Goal: Information Seeking & Learning: Learn about a topic

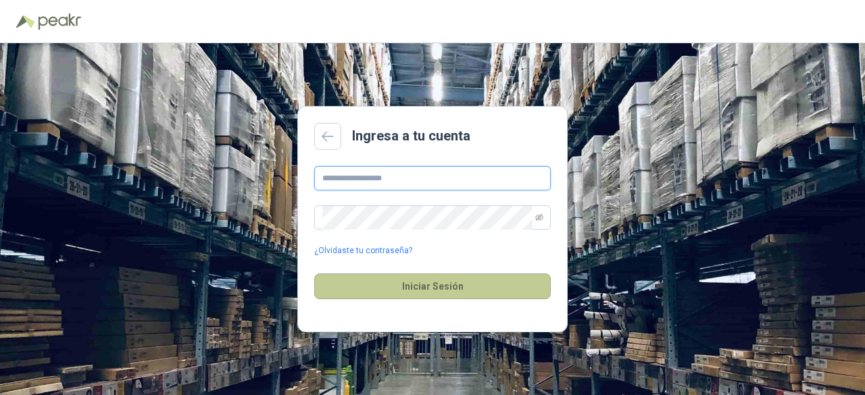
type input "**********"
click at [496, 290] on button "Iniciar Sesión" at bounding box center [432, 287] width 236 height 26
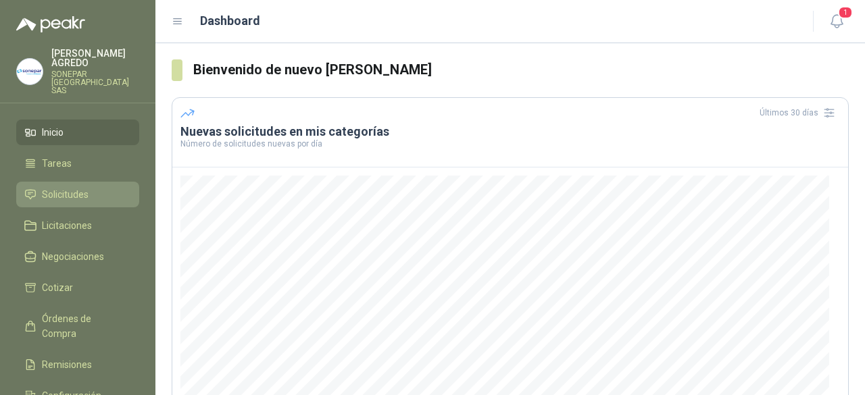
click at [68, 187] on span "Solicitudes" at bounding box center [65, 194] width 47 height 15
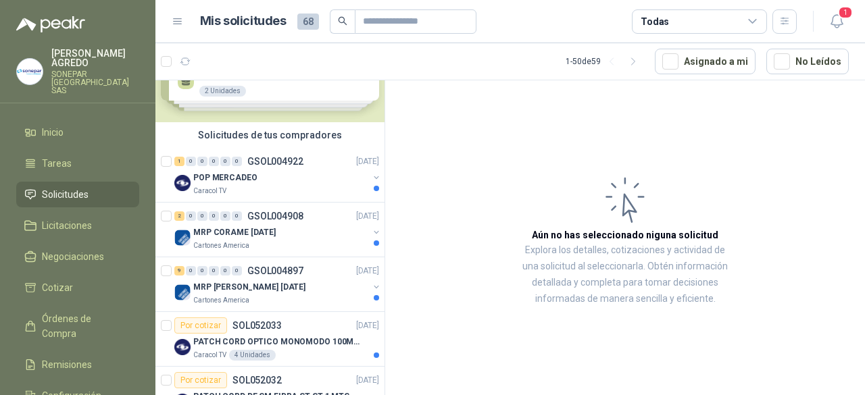
scroll to position [73, 0]
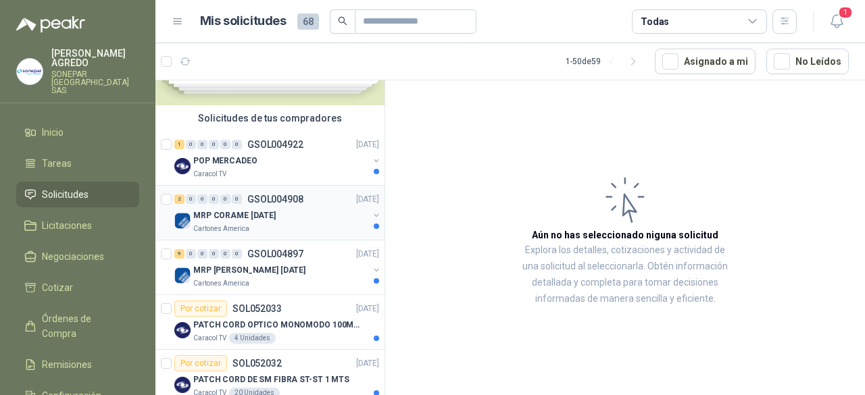
click at [270, 221] on p "MRP CORAME [DATE]" at bounding box center [234, 215] width 82 height 13
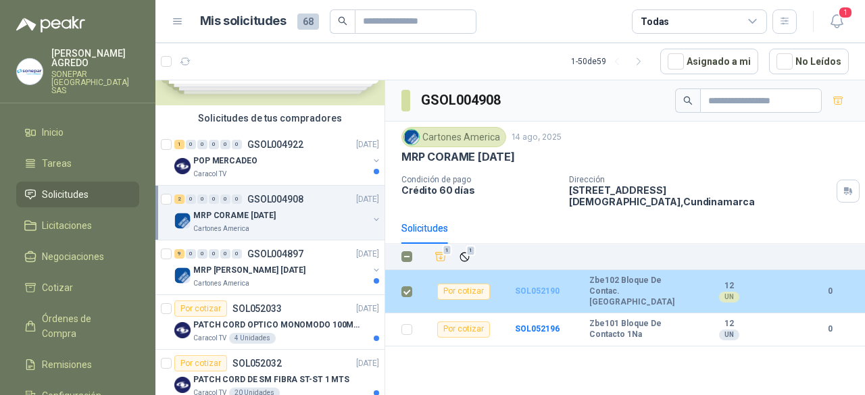
click at [535, 286] on b "SOL052190" at bounding box center [537, 290] width 45 height 9
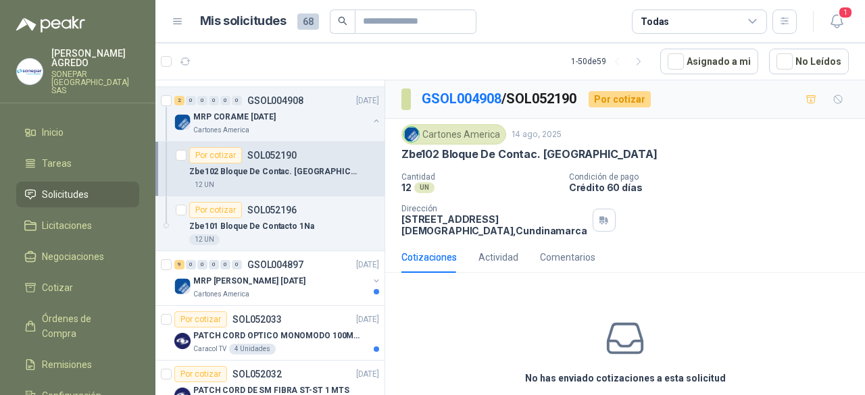
scroll to position [209, 0]
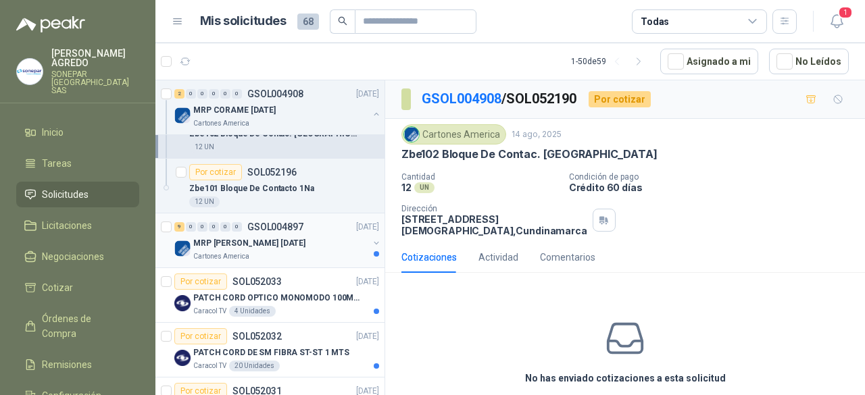
click at [269, 237] on p "MRP [PERSON_NAME] [DATE]" at bounding box center [249, 243] width 112 height 13
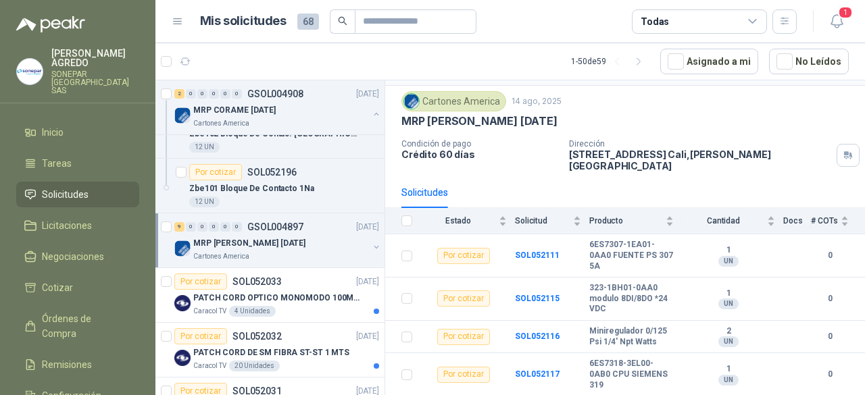
scroll to position [38, 0]
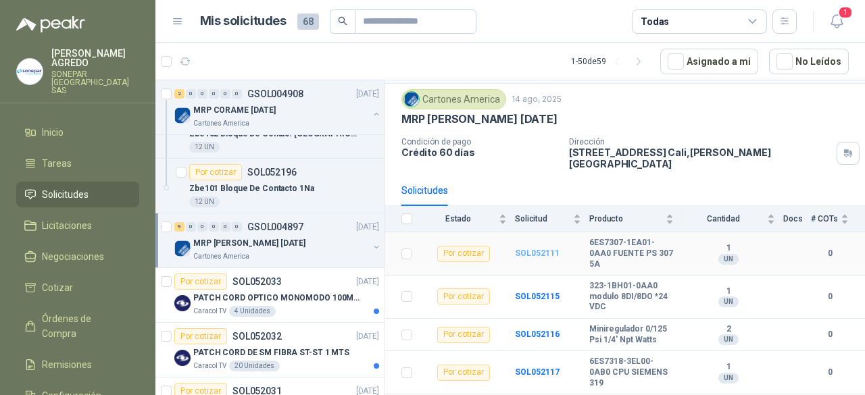
click at [528, 249] on b "SOL052111" at bounding box center [537, 253] width 45 height 9
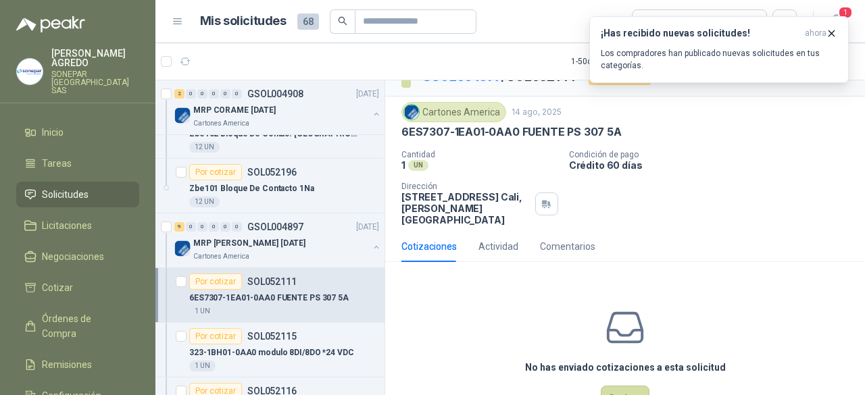
scroll to position [23, 0]
drag, startPoint x: 601, startPoint y: 127, endPoint x: 520, endPoint y: 126, distance: 81.1
click at [520, 126] on p "6ES7307-1EA01-0AA0 FUENTE PS 307 5A" at bounding box center [511, 131] width 220 height 14
copy p "FUENTE PS 307"
click at [284, 361] on div "1 UN" at bounding box center [284, 366] width 190 height 11
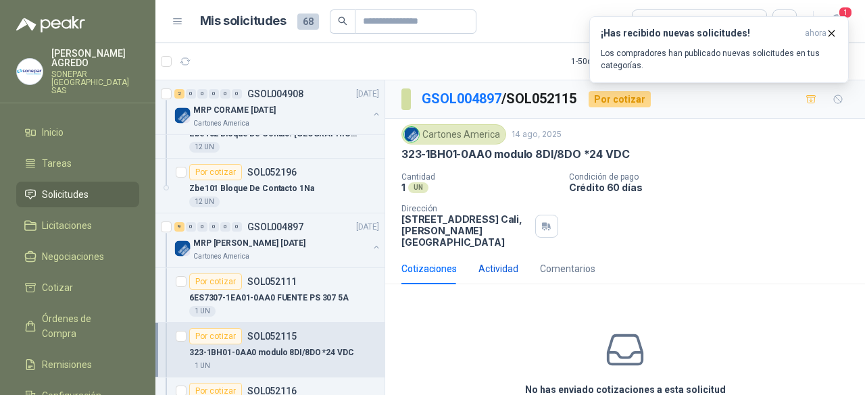
click at [505, 261] on div "Actividad" at bounding box center [498, 268] width 40 height 15
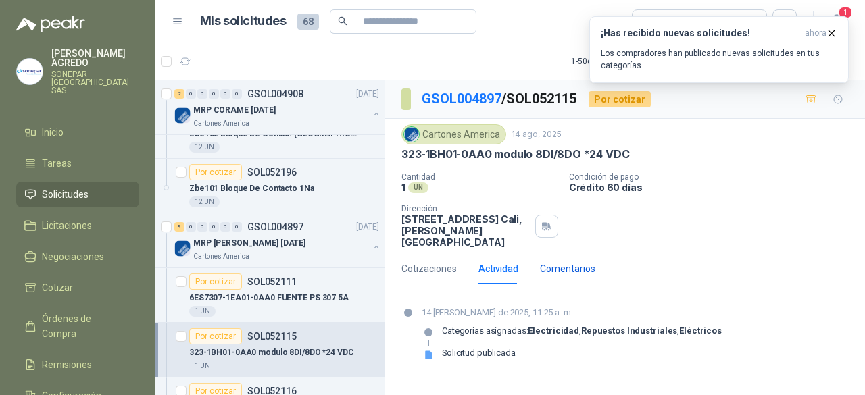
click at [584, 261] on div "Comentarios" at bounding box center [567, 268] width 55 height 15
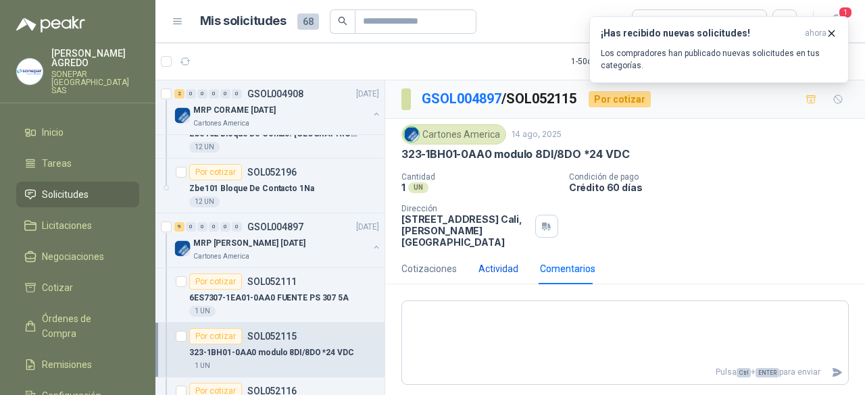
click at [499, 261] on div "Actividad" at bounding box center [498, 268] width 40 height 15
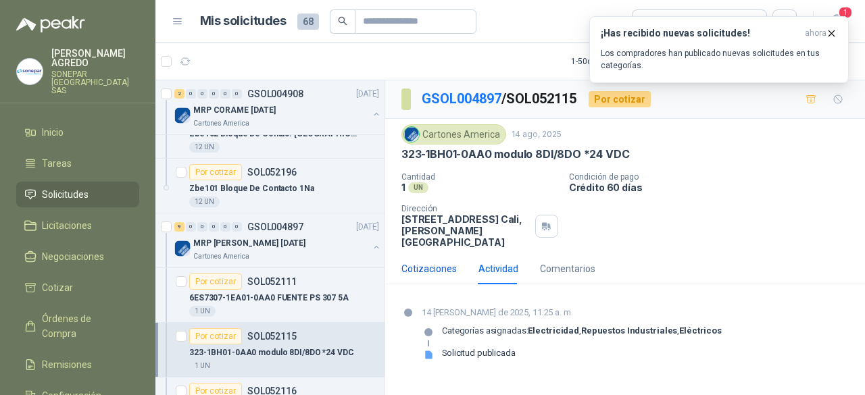
click at [416, 261] on div "Cotizaciones" at bounding box center [428, 268] width 55 height 15
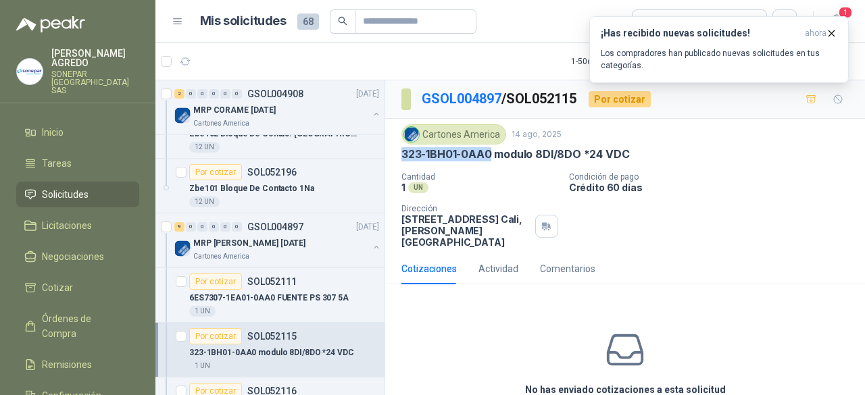
drag, startPoint x: 405, startPoint y: 153, endPoint x: 493, endPoint y: 155, distance: 87.8
click at [493, 155] on p "323-1BH01-0AA0 modulo 8DI/8DO *24 VDC" at bounding box center [515, 154] width 228 height 14
copy p "323-1BH01-0AA0"
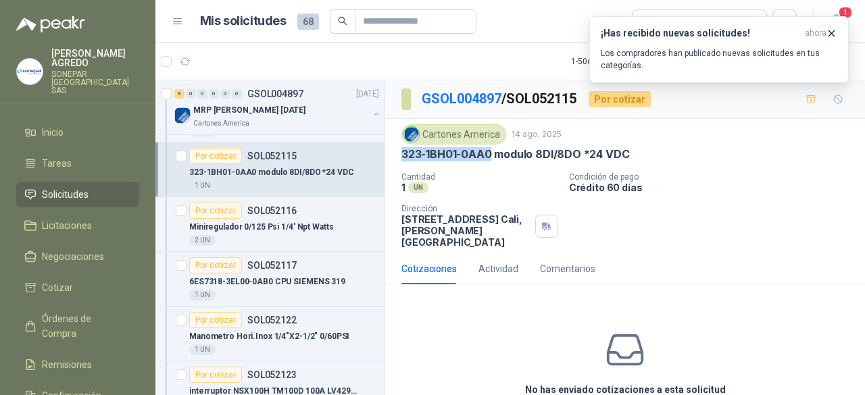
scroll to position [395, 0]
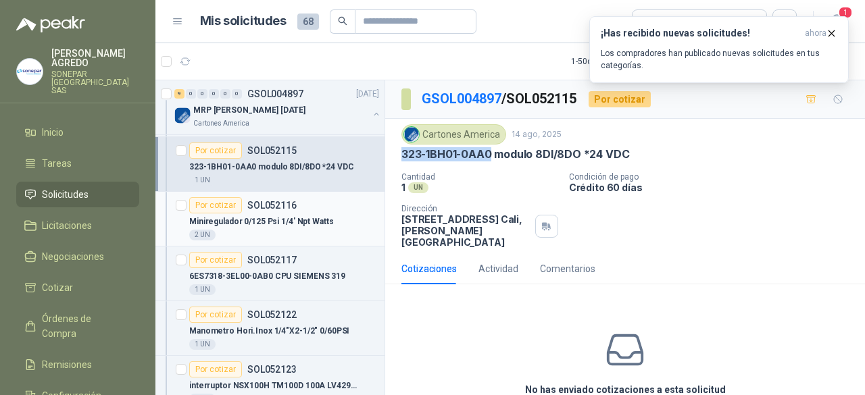
click at [298, 220] on p "Miniregulador 0/125 Psi 1/4' Npt Watts" at bounding box center [261, 222] width 144 height 13
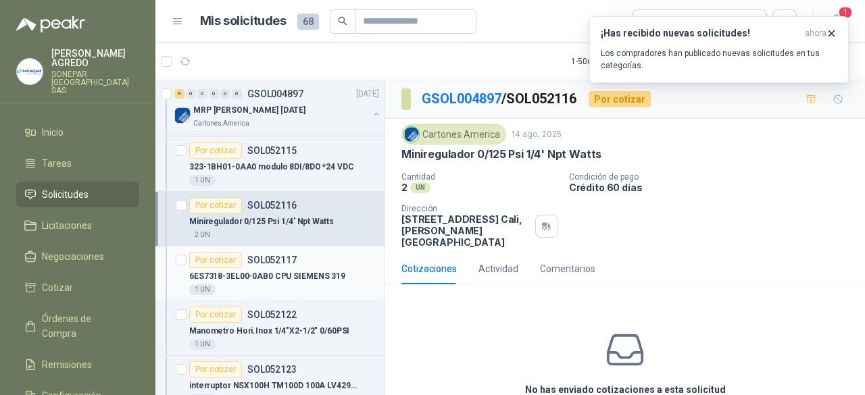
click at [286, 280] on p "6ES7318-3EL00-0AB0 CPU SIEMENS 319" at bounding box center [267, 276] width 156 height 13
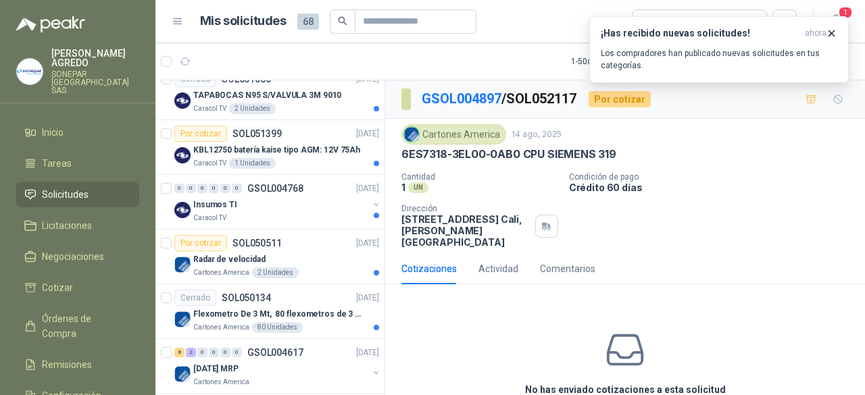
scroll to position [1073, 0]
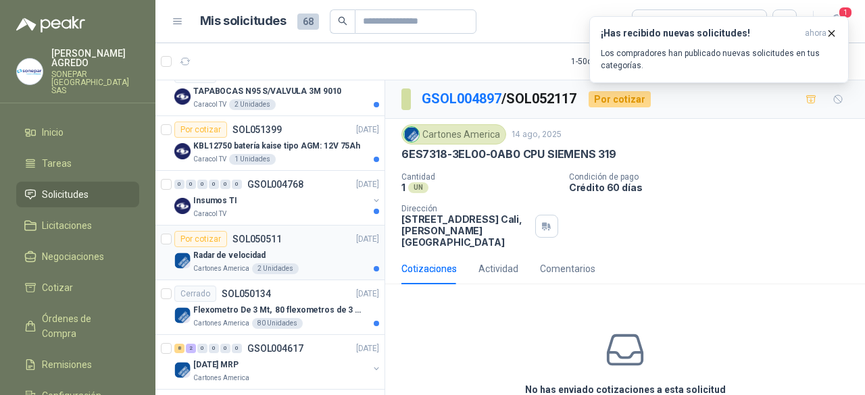
click at [319, 236] on div "Por cotizar SOL050511 [DATE]" at bounding box center [276, 239] width 205 height 16
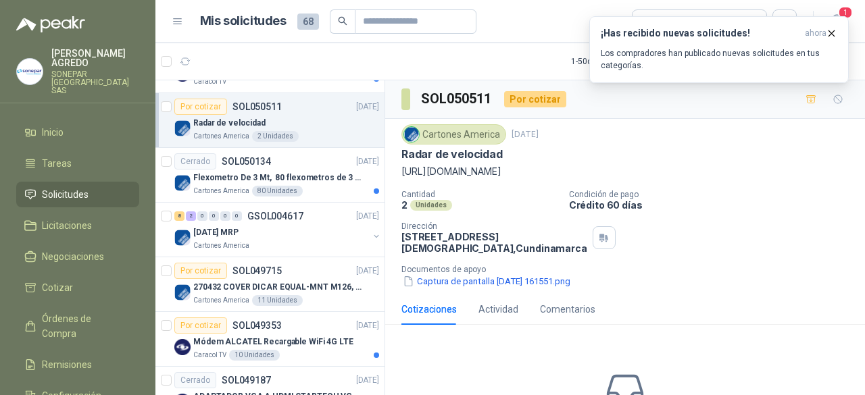
scroll to position [1249, 0]
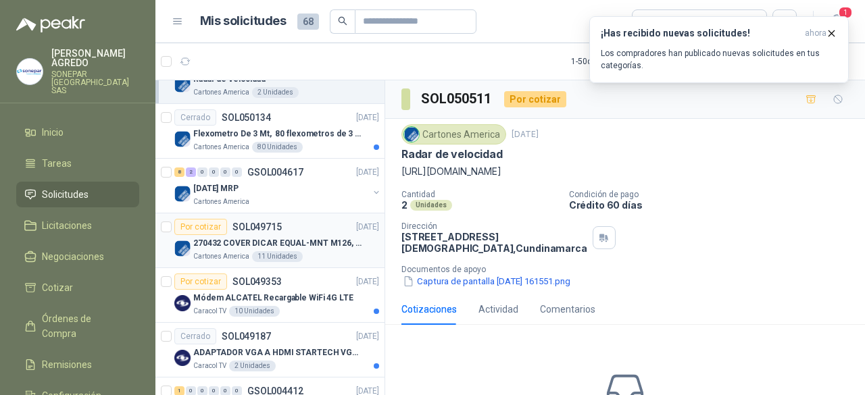
click at [330, 238] on p "270432 COVER DICAR EQUAL-MNT M126, 5486" at bounding box center [277, 243] width 168 height 13
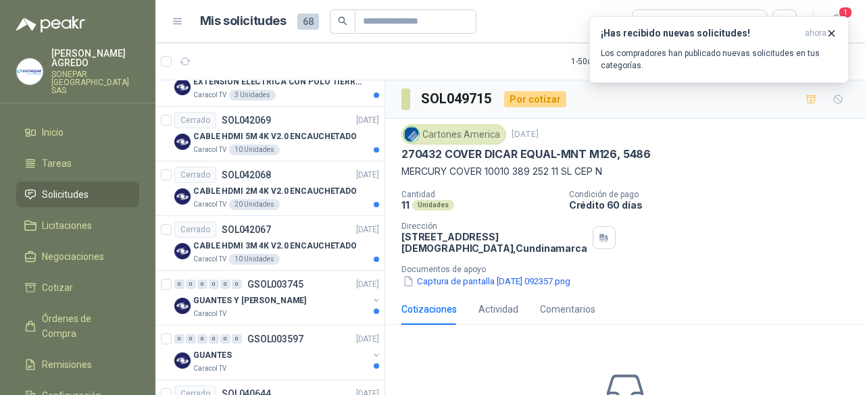
scroll to position [2650, 0]
